Goal: Task Accomplishment & Management: Manage account settings

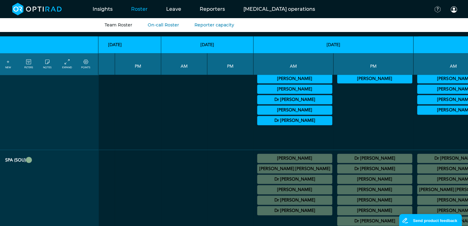
scroll to position [493, 4231]
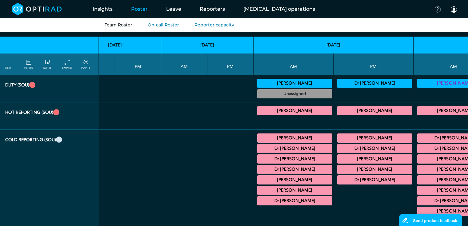
scroll to position [30, 4231]
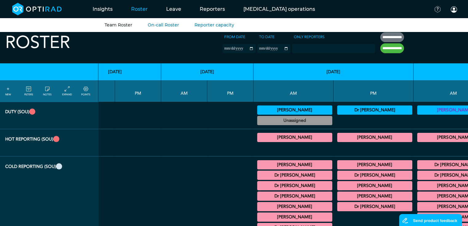
scroll to position [0, 4231]
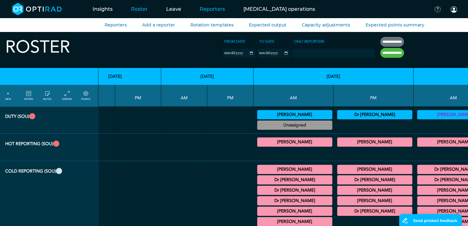
click at [205, 6] on link "Reporters" at bounding box center [212, 9] width 44 height 24
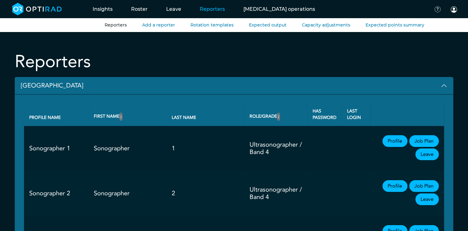
click at [36, 82] on button "[GEOGRAPHIC_DATA]" at bounding box center [234, 86] width 438 height 18
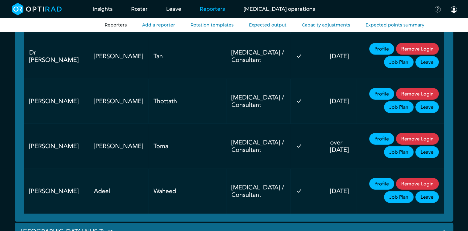
scroll to position [1375, 0]
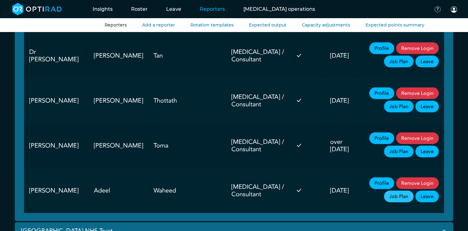
click at [413, 190] on link "Job Plan" at bounding box center [399, 196] width 30 height 12
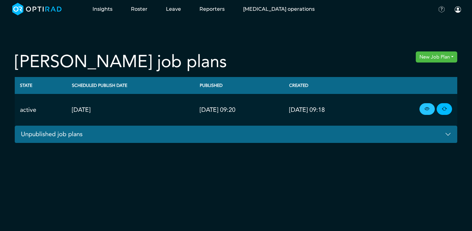
click at [429, 111] on icon at bounding box center [427, 109] width 5 height 7
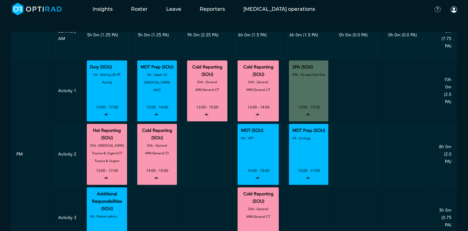
scroll to position [275, 0]
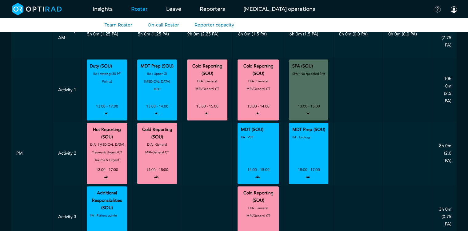
click at [135, 10] on link "Roster" at bounding box center [139, 9] width 35 height 24
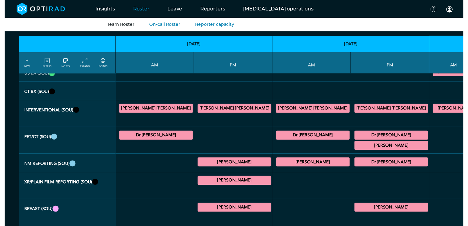
scroll to position [224, 0]
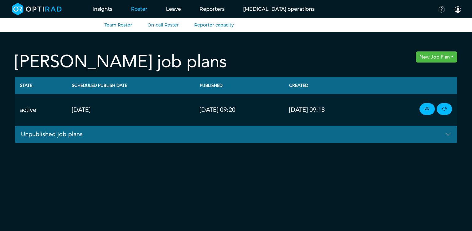
click at [133, 13] on link "Roster" at bounding box center [139, 9] width 35 height 24
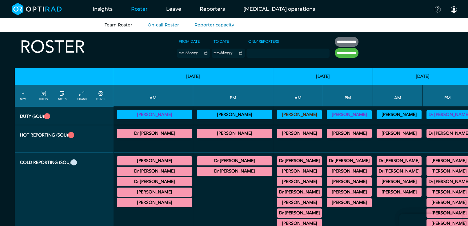
click at [47, 96] on link "FILTERS" at bounding box center [43, 95] width 9 height 11
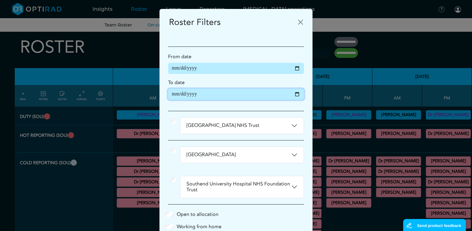
click at [297, 97] on input "**********" at bounding box center [236, 94] width 136 height 11
type input "**********"
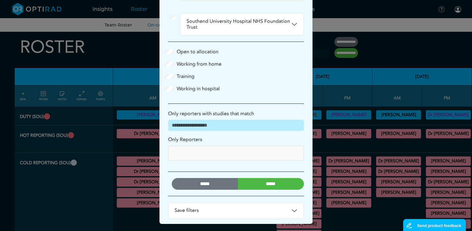
click at [273, 181] on input "*****" at bounding box center [271, 184] width 66 height 12
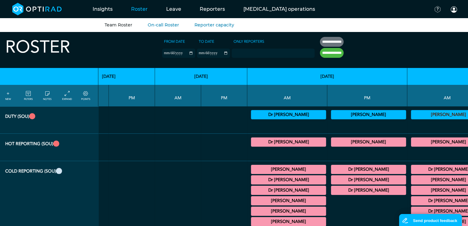
scroll to position [0, 1651]
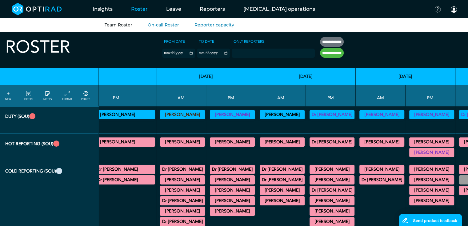
scroll to position [0, 121]
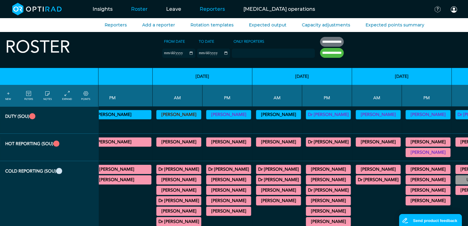
click at [207, 13] on link "Reporters" at bounding box center [212, 9] width 44 height 24
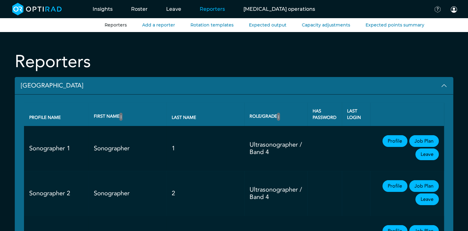
click at [69, 83] on button "[GEOGRAPHIC_DATA]" at bounding box center [234, 86] width 438 height 18
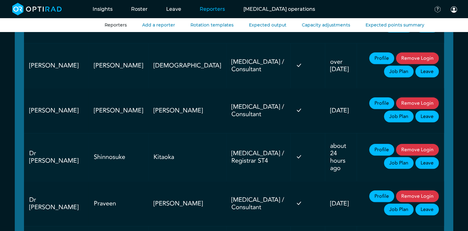
scroll to position [528, 0]
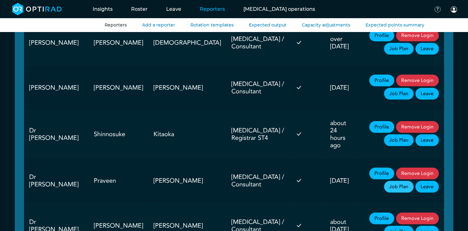
click at [413, 181] on link "Job Plan" at bounding box center [399, 187] width 30 height 12
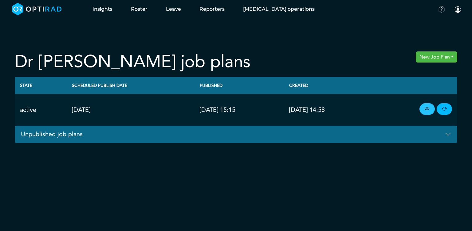
click at [425, 110] on icon at bounding box center [427, 109] width 5 height 7
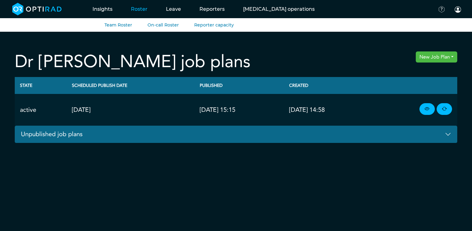
click at [133, 9] on link "Roster" at bounding box center [139, 9] width 35 height 24
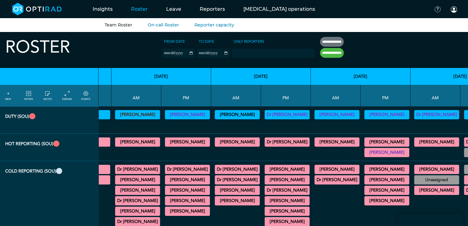
click at [365, 145] on summary "[PERSON_NAME]" at bounding box center [386, 141] width 43 height 7
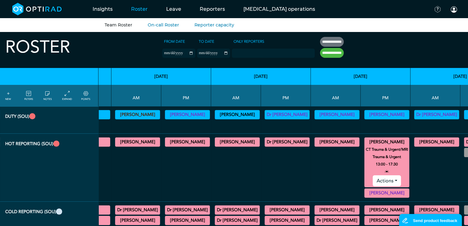
click at [380, 179] on button "Actions" at bounding box center [387, 180] width 28 height 11
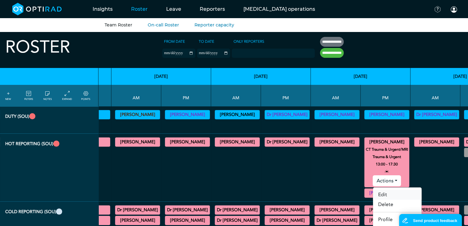
click at [376, 196] on link "Edit" at bounding box center [397, 195] width 49 height 10
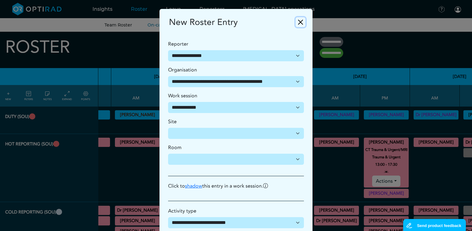
click at [297, 22] on button "Close" at bounding box center [301, 22] width 10 height 10
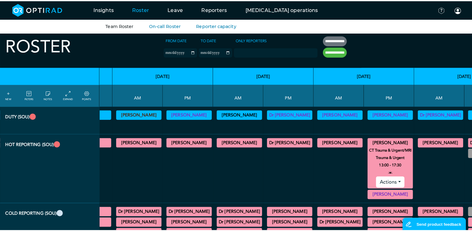
scroll to position [0, 162]
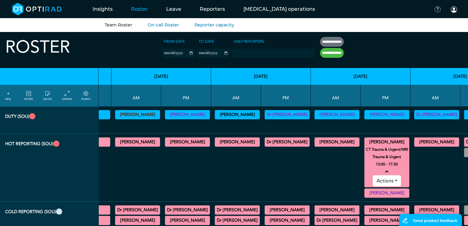
click at [373, 180] on button "Actions" at bounding box center [387, 180] width 28 height 11
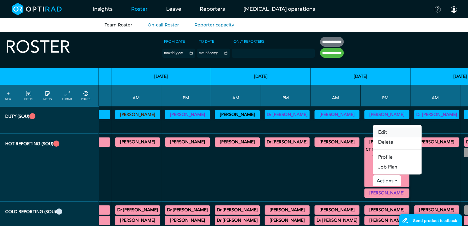
click at [379, 130] on link "Edit" at bounding box center [397, 132] width 49 height 10
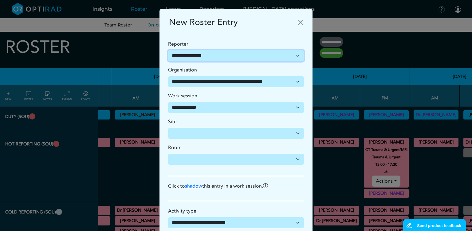
click at [269, 58] on select "**********" at bounding box center [236, 55] width 136 height 11
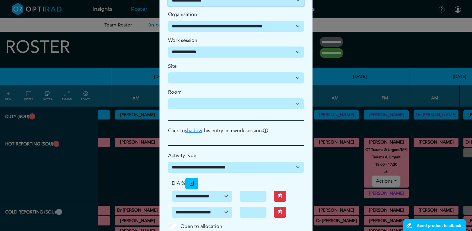
scroll to position [55, 0]
click at [285, 6] on select "**********" at bounding box center [236, 0] width 136 height 11
select select "**********"
click at [168, 0] on select "**********" at bounding box center [236, 0] width 136 height 11
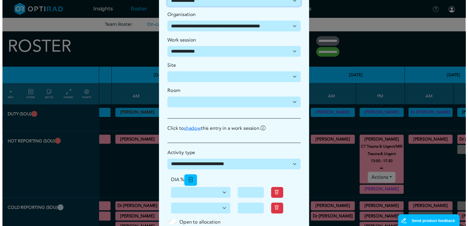
scroll to position [186, 0]
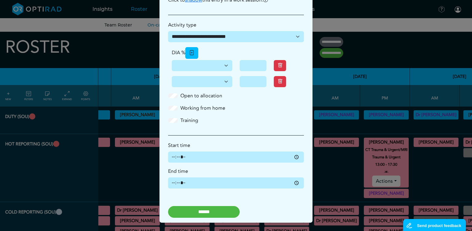
click at [200, 210] on input "******" at bounding box center [204, 212] width 72 height 12
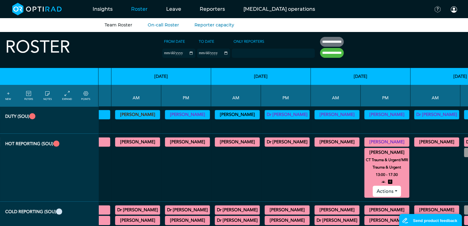
click at [365, 152] on summary "[PERSON_NAME]" at bounding box center [386, 152] width 43 height 7
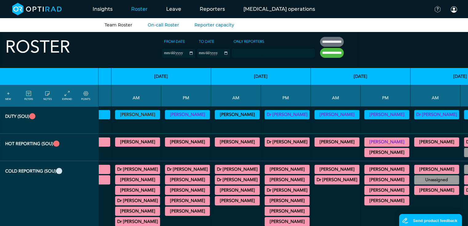
click at [365, 180] on summary "[PERSON_NAME]" at bounding box center [386, 179] width 43 height 7
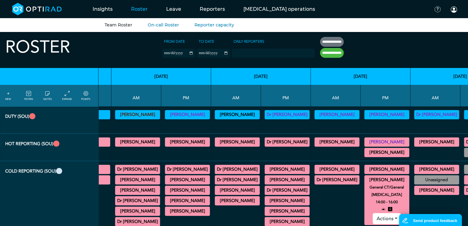
click at [365, 180] on summary "[PERSON_NAME]" at bounding box center [386, 179] width 43 height 7
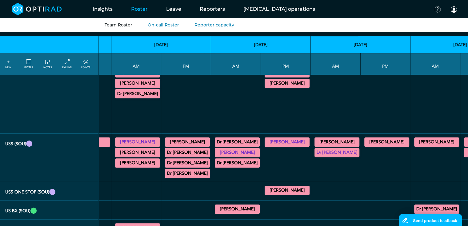
scroll to position [150, 162]
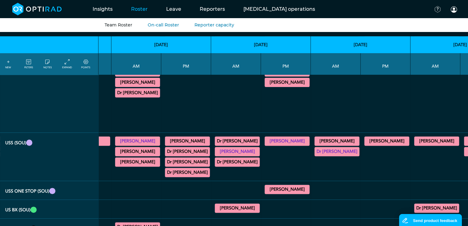
click at [325, 137] on summary "[PERSON_NAME]" at bounding box center [336, 140] width 43 height 7
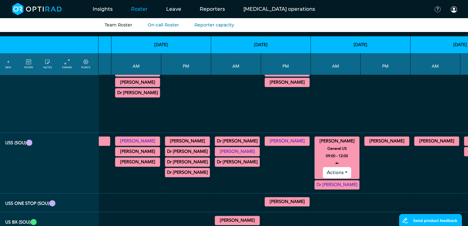
click at [325, 137] on summary "[PERSON_NAME]" at bounding box center [336, 140] width 43 height 7
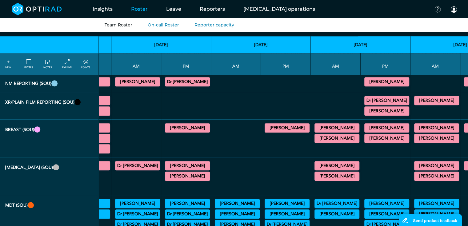
scroll to position [379, 162]
click at [373, 106] on div "[PERSON_NAME] XR Paediatrics 16:00 - 17:00 Actions" at bounding box center [386, 110] width 45 height 9
click at [373, 107] on summary "[PERSON_NAME]" at bounding box center [386, 110] width 43 height 7
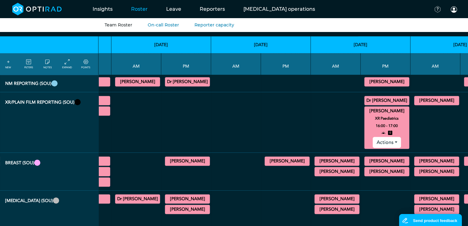
click at [373, 107] on summary "[PERSON_NAME]" at bounding box center [386, 110] width 43 height 7
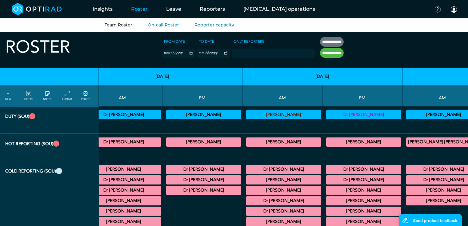
scroll to position [0, 1699]
